Goal: Find specific page/section: Find specific page/section

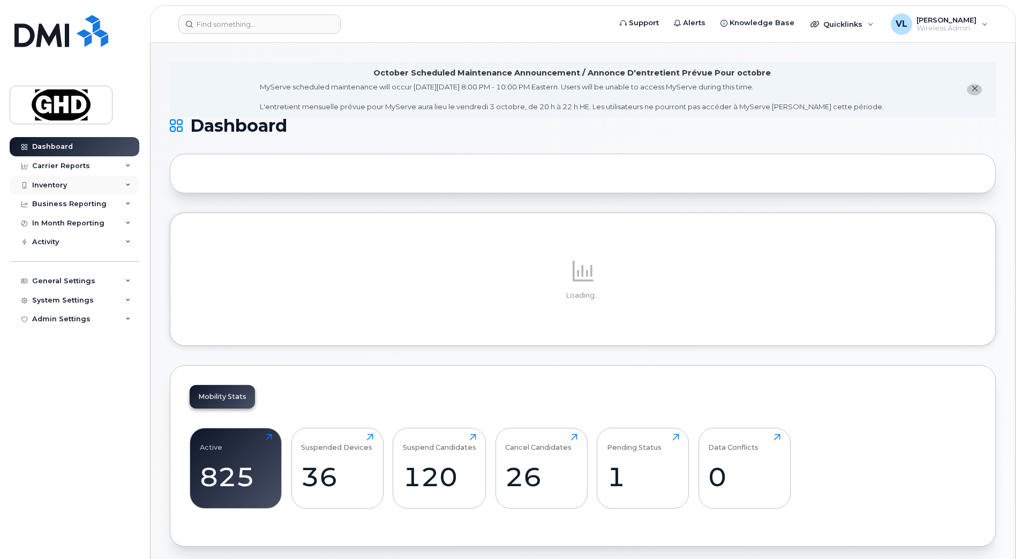
click at [56, 184] on div "Inventory" at bounding box center [49, 185] width 35 height 9
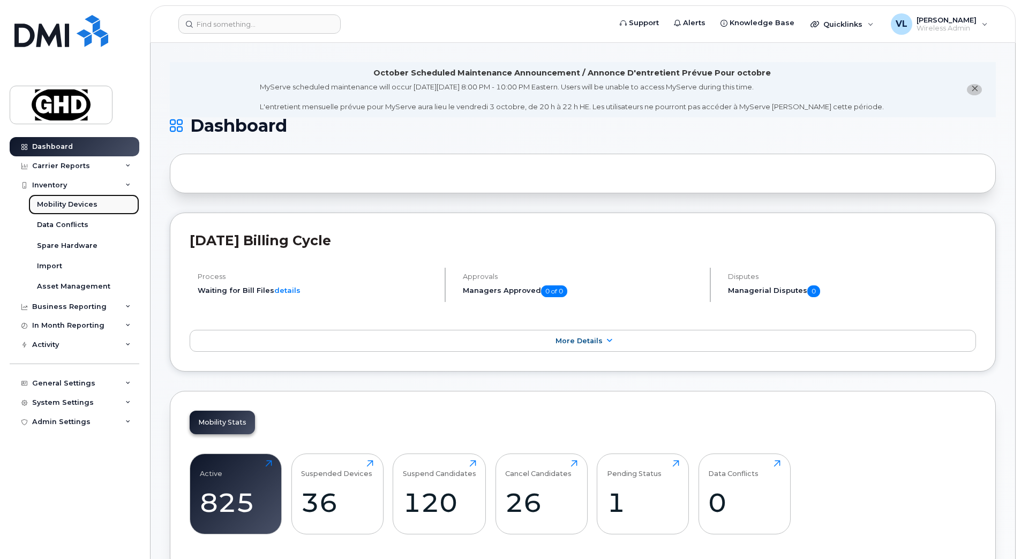
click at [70, 210] on link "Mobility Devices" at bounding box center [83, 204] width 111 height 20
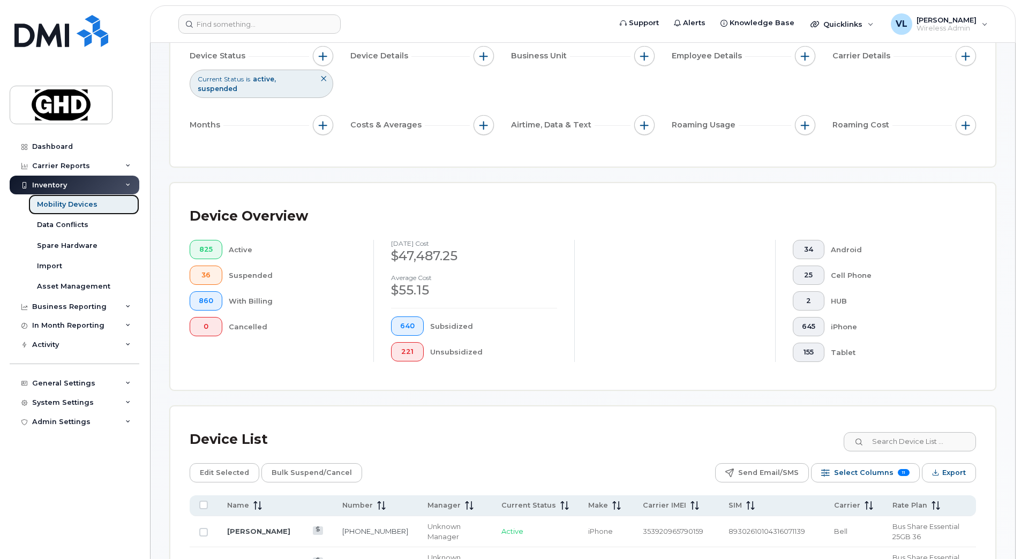
scroll to position [161, 0]
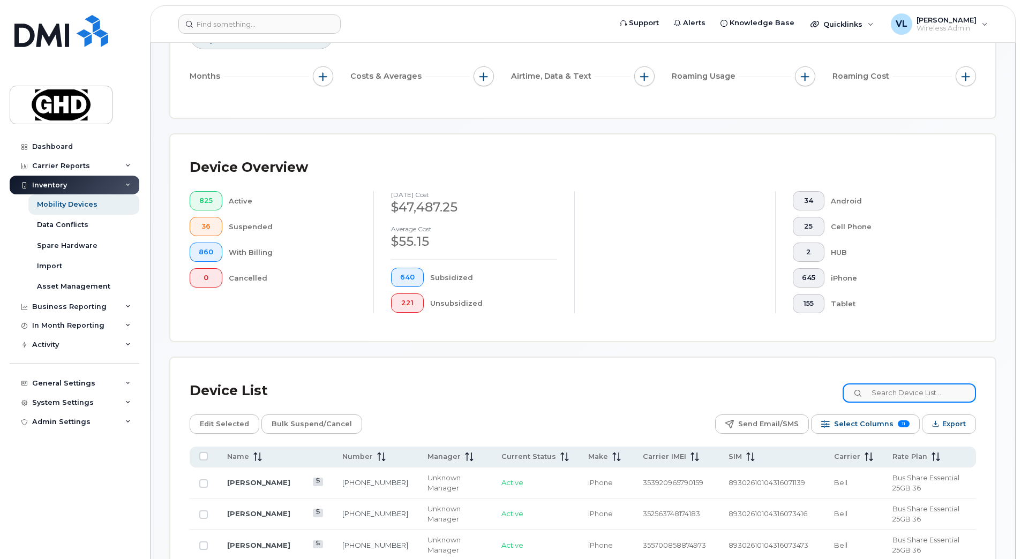
click at [882, 389] on input at bounding box center [909, 392] width 133 height 19
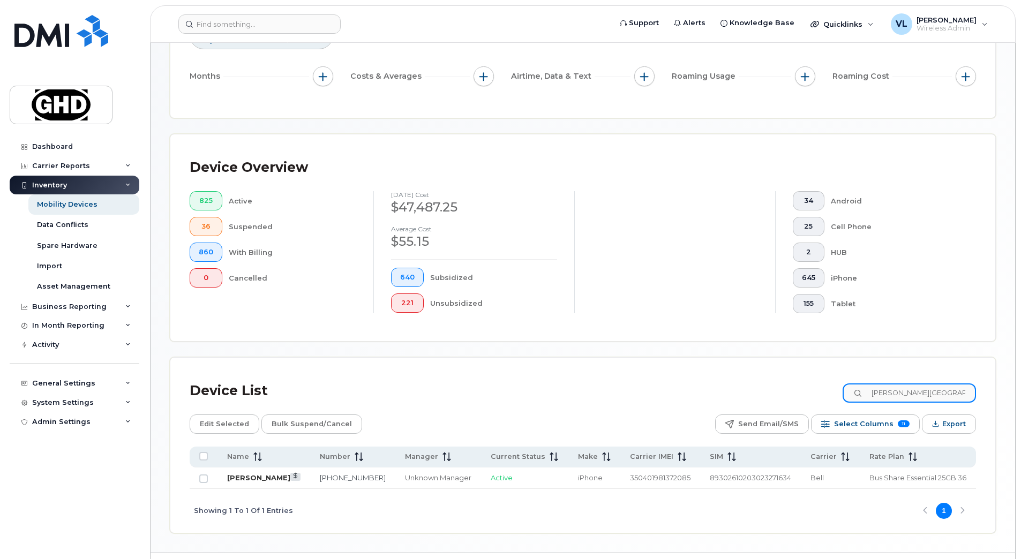
type input "[PERSON_NAME][GEOGRAPHIC_DATA]"
click at [246, 479] on link "[PERSON_NAME]" at bounding box center [258, 477] width 63 height 9
